Goal: Information Seeking & Learning: Learn about a topic

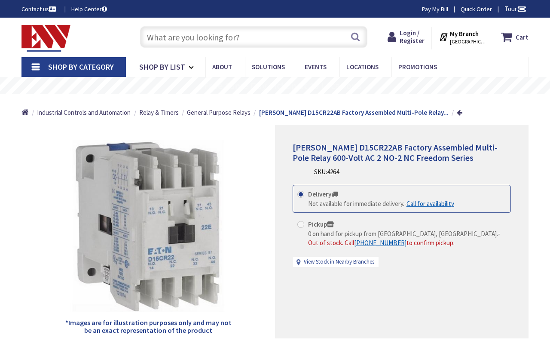
type input "[GEOGRAPHIC_DATA][US_STATE], [GEOGRAPHIC_DATA]"
